Goal: Navigation & Orientation: Find specific page/section

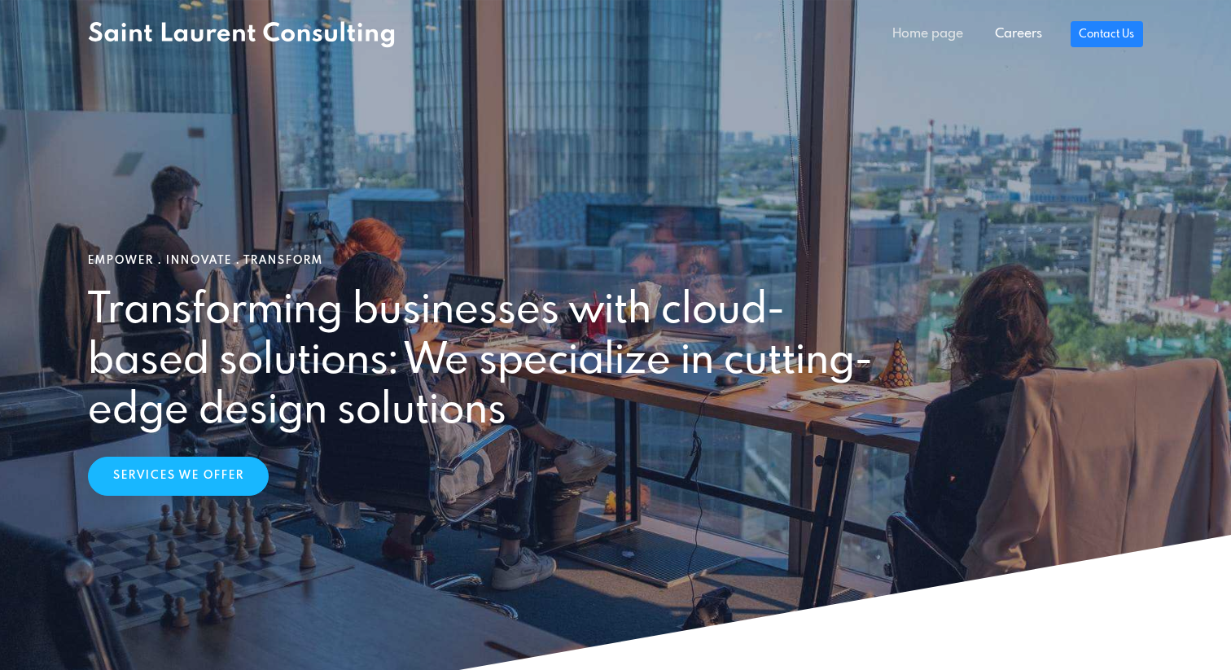
click at [930, 37] on link "Home page" at bounding box center [928, 34] width 102 height 33
click at [1025, 43] on link "Careers" at bounding box center [1017, 34] width 78 height 33
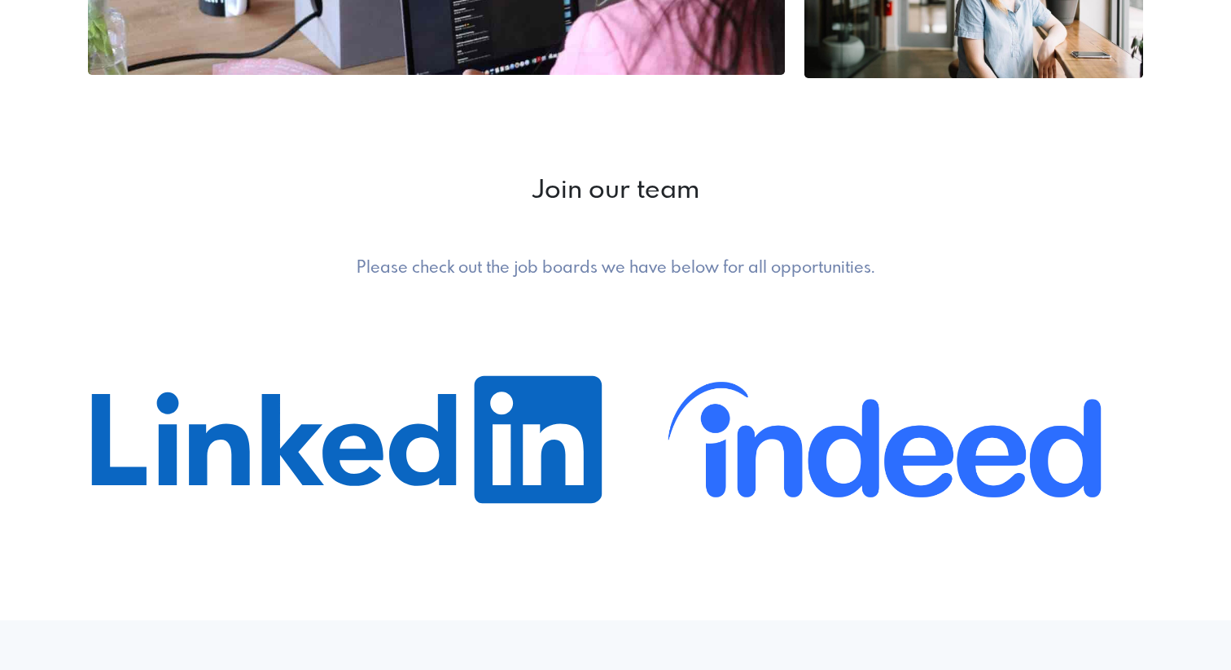
scroll to position [702, 0]
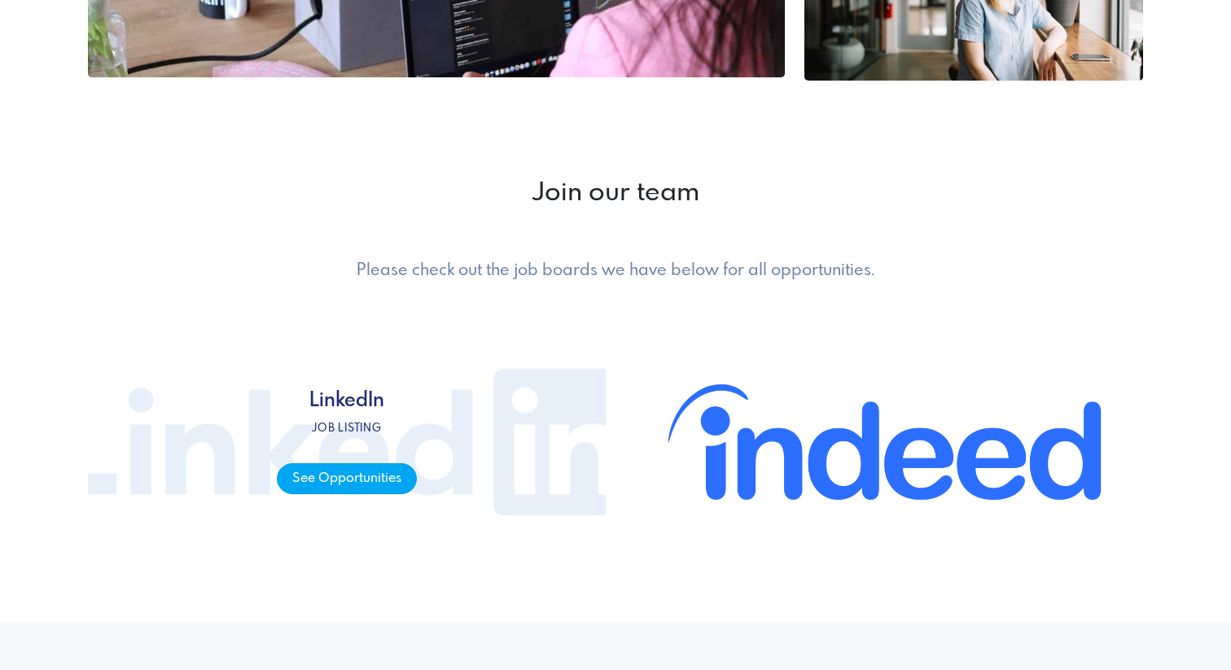
click at [361, 476] on span "See Opportunities" at bounding box center [346, 479] width 139 height 32
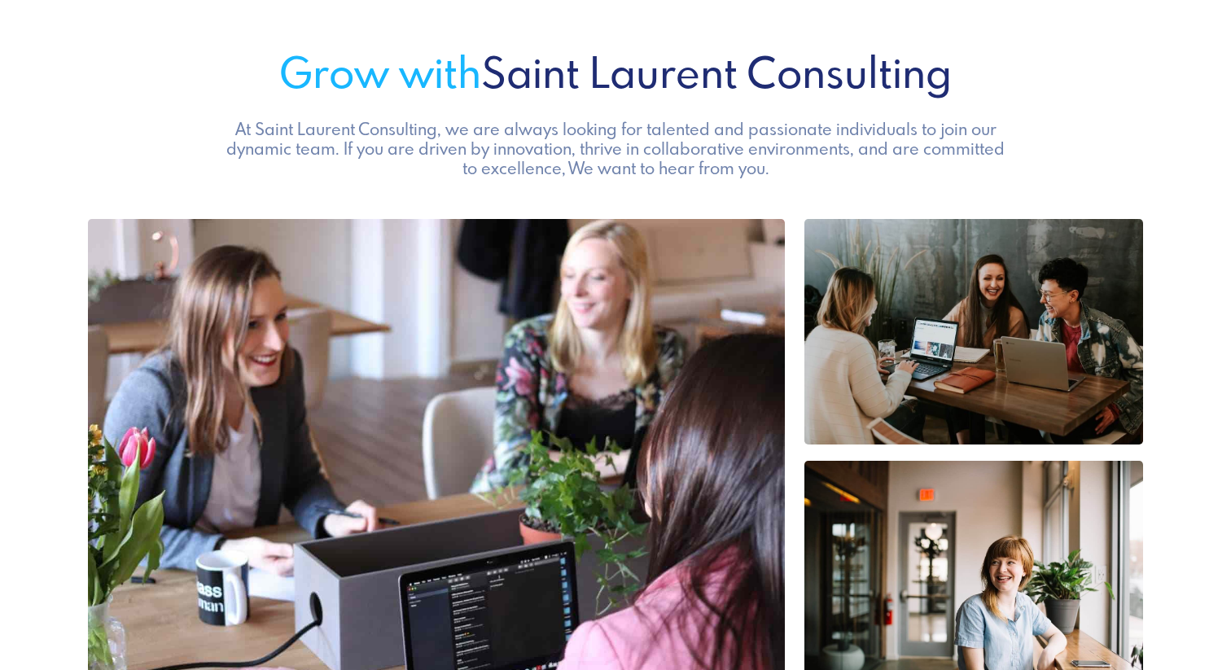
scroll to position [0, 0]
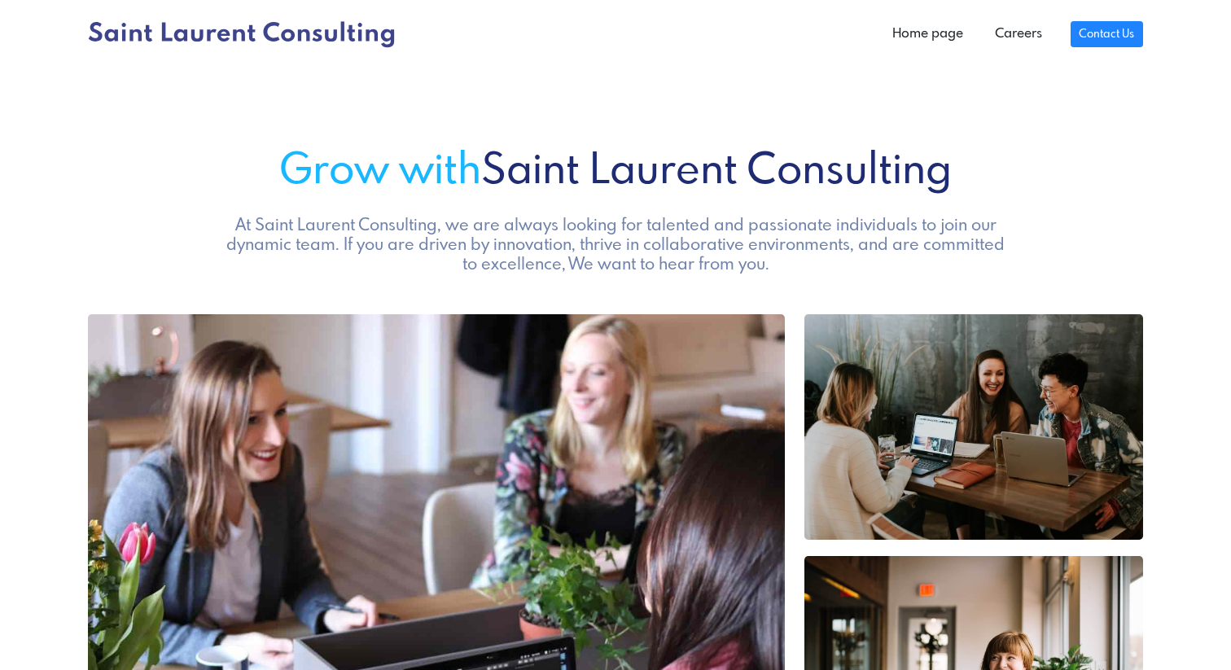
click at [142, 31] on icon at bounding box center [241, 34] width 307 height 27
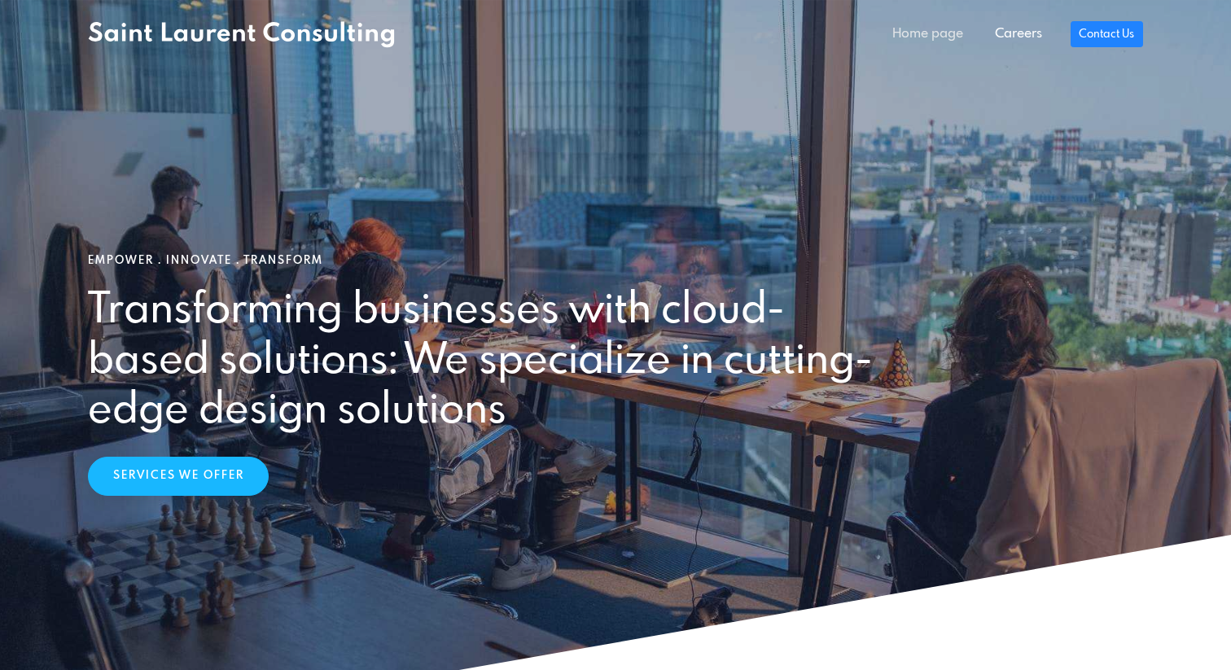
click at [922, 41] on link "Home page" at bounding box center [928, 34] width 102 height 33
